Goal: Book appointment/travel/reservation

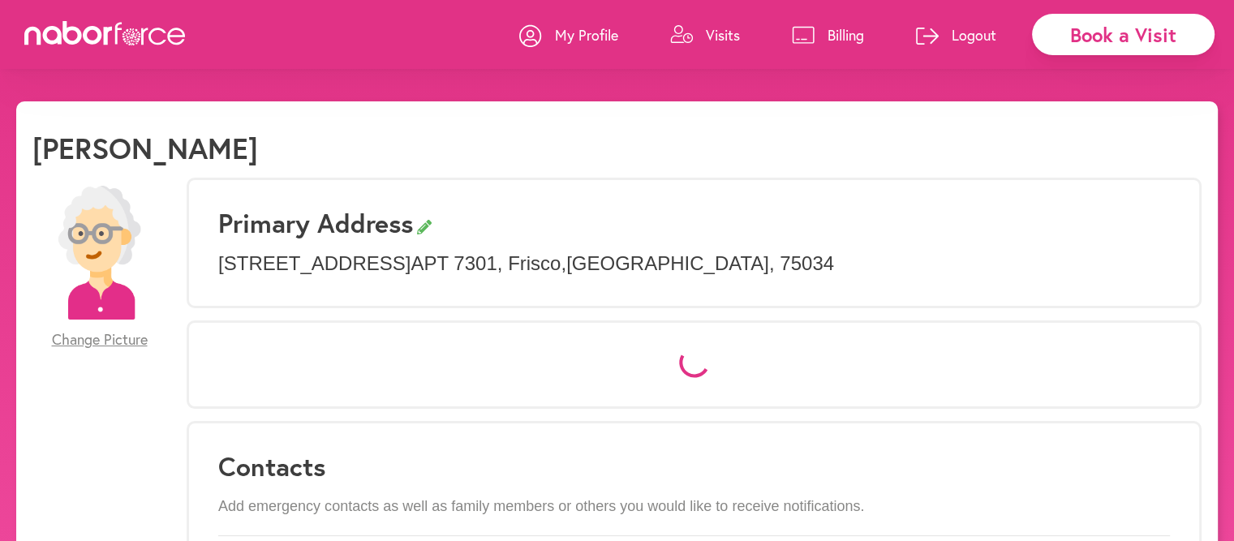
select select "*"
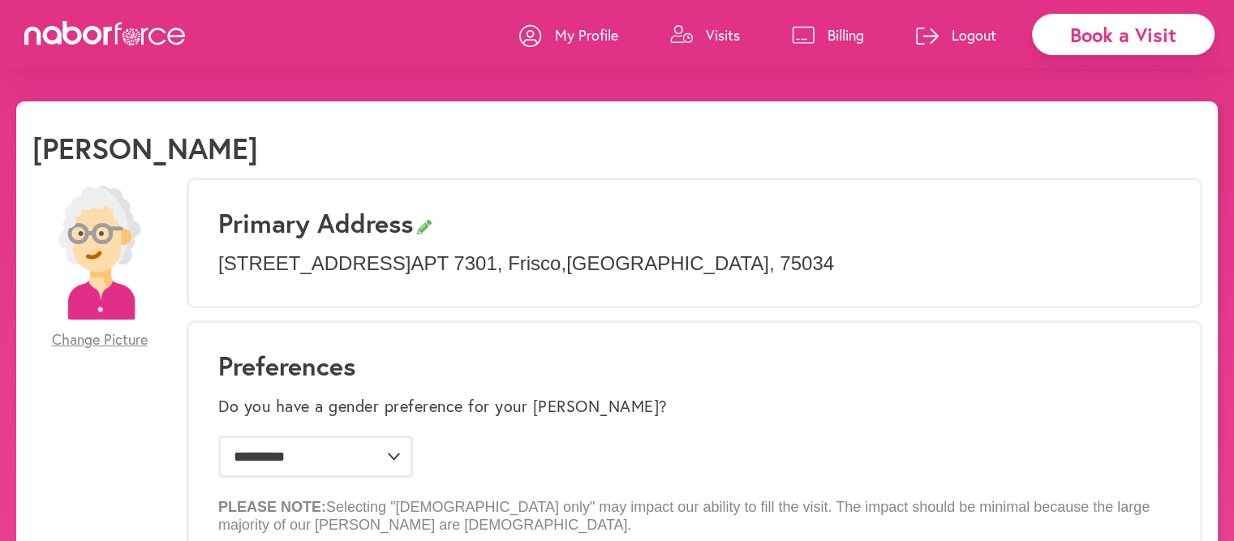
click at [724, 36] on p "Visits" at bounding box center [723, 34] width 34 height 19
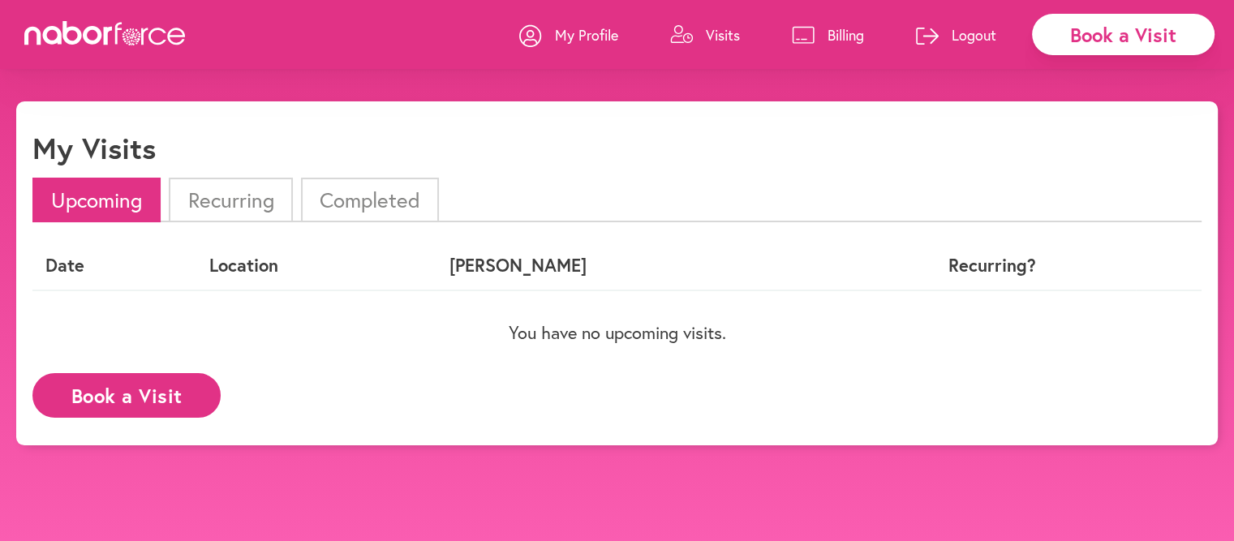
click at [110, 398] on button "Book a Visit" at bounding box center [126, 395] width 188 height 45
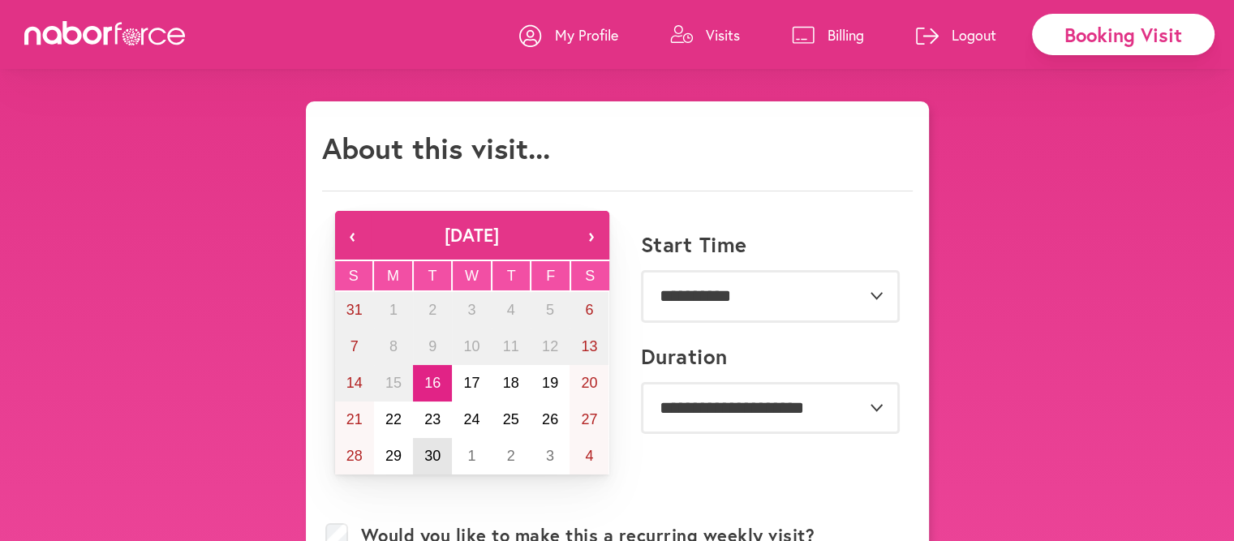
click at [435, 458] on abbr "30" at bounding box center [432, 456] width 16 height 16
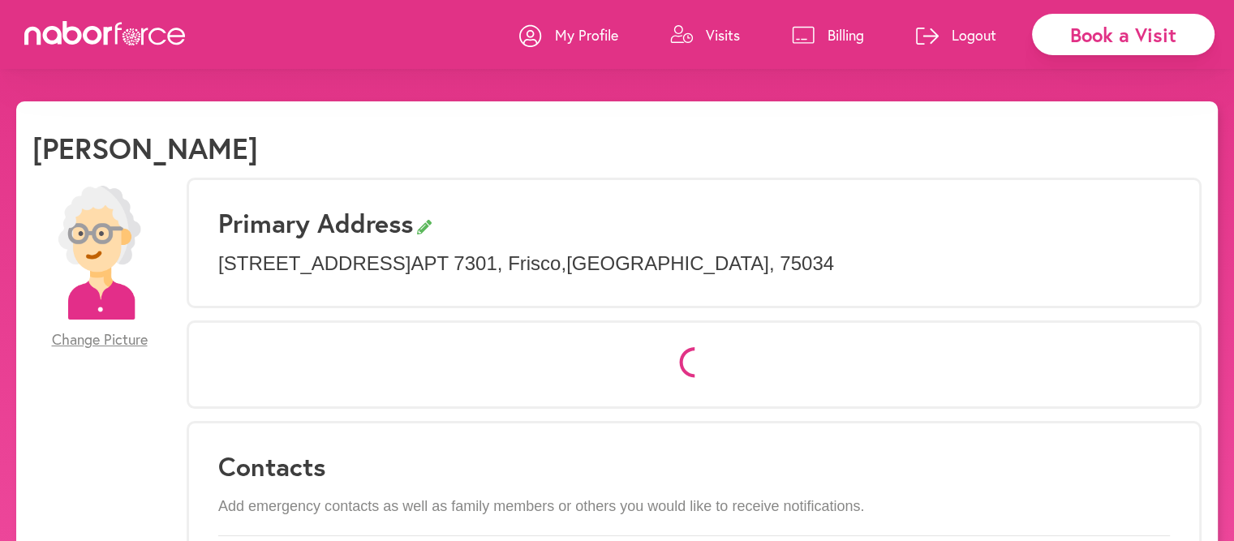
select select "*"
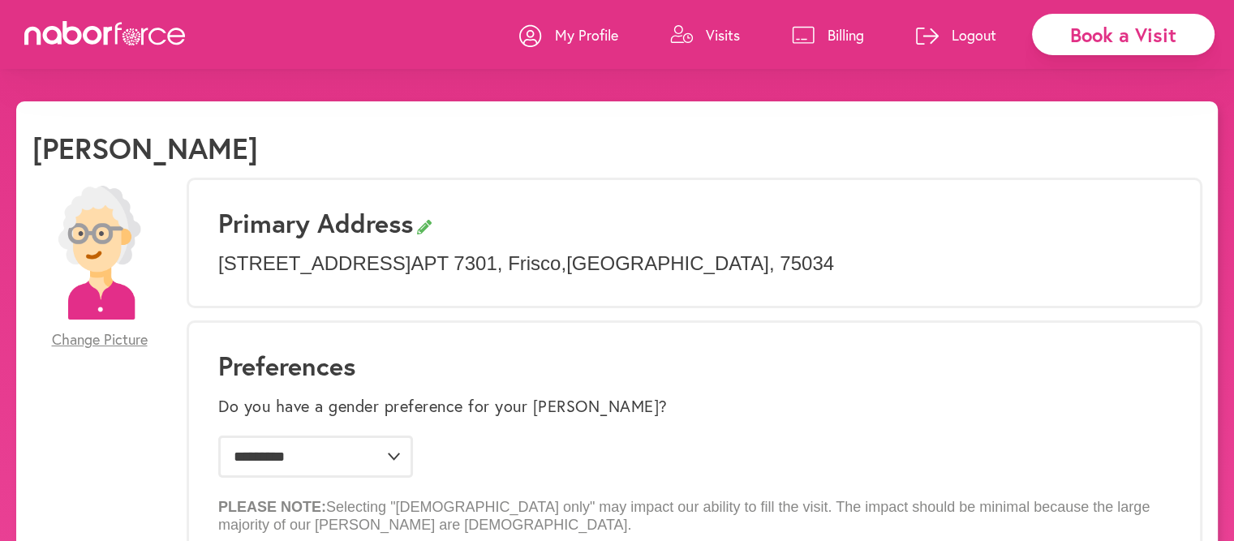
click at [717, 37] on p "Visits" at bounding box center [723, 34] width 34 height 19
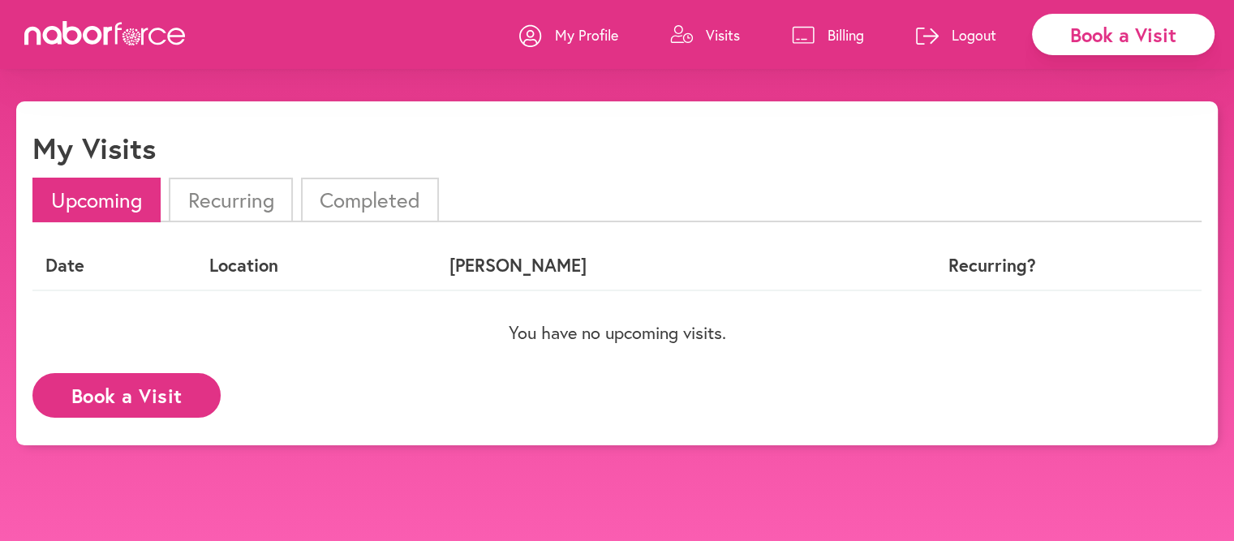
click at [402, 207] on li "Completed" at bounding box center [370, 200] width 138 height 45
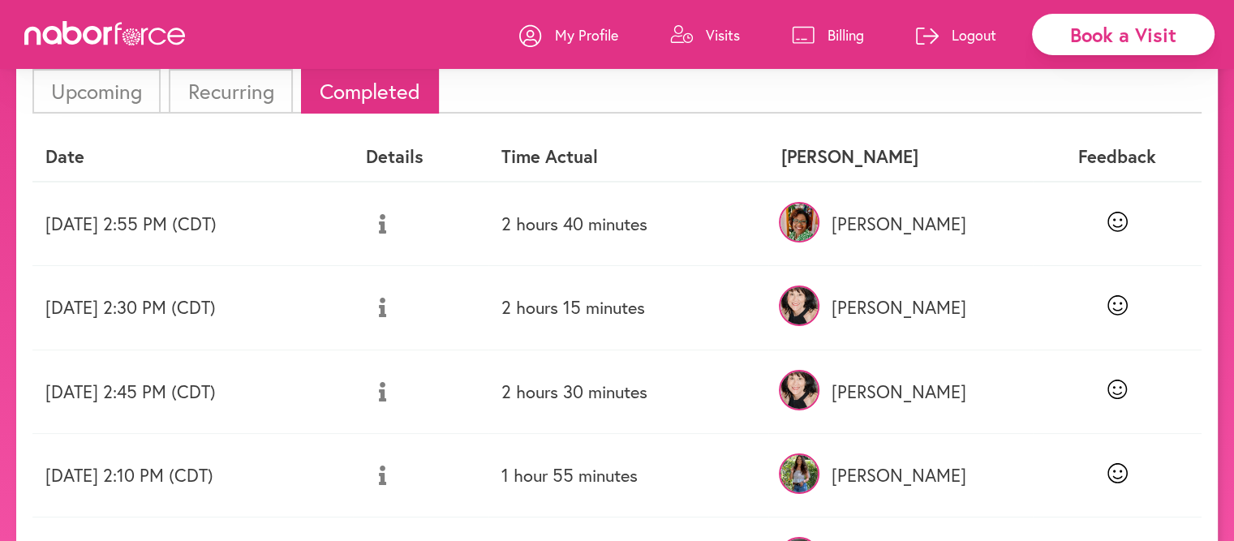
scroll to position [81, 0]
